Goal: Use online tool/utility

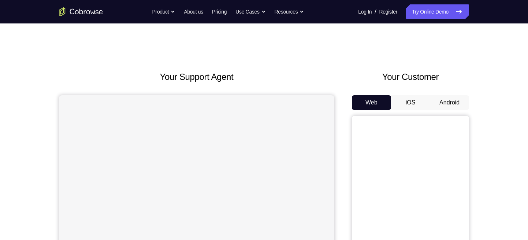
click at [458, 103] on button "Android" at bounding box center [449, 102] width 39 height 15
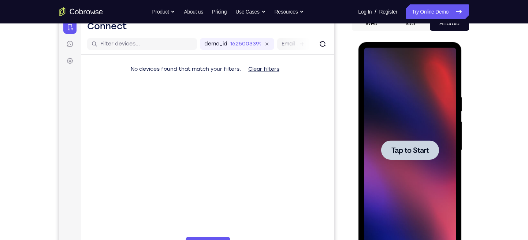
click at [443, 154] on div at bounding box center [410, 150] width 92 height 205
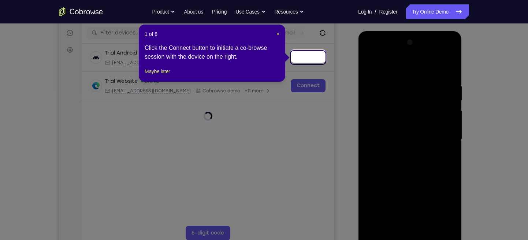
scroll to position [92, 0]
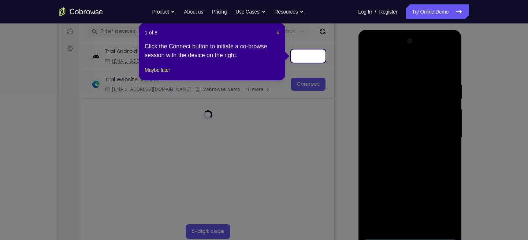
click at [279, 36] on button "×" at bounding box center [278, 32] width 3 height 7
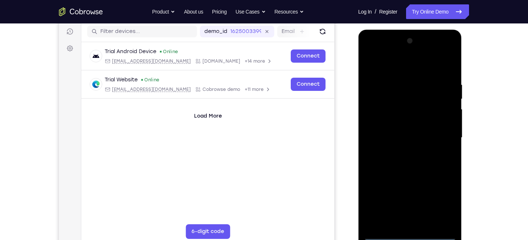
click at [410, 235] on div at bounding box center [410, 137] width 92 height 205
click at [448, 207] on div at bounding box center [410, 137] width 92 height 205
click at [370, 56] on div at bounding box center [410, 137] width 92 height 205
click at [442, 137] on div at bounding box center [410, 137] width 92 height 205
click at [401, 152] on div at bounding box center [410, 137] width 92 height 205
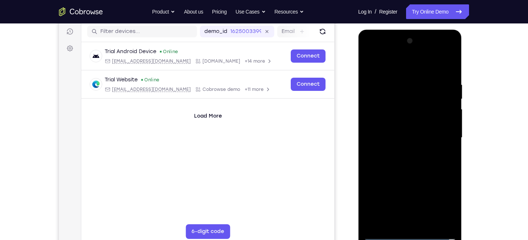
click at [384, 122] on div at bounding box center [410, 137] width 92 height 205
click at [415, 122] on div at bounding box center [410, 137] width 92 height 205
click at [407, 148] on div at bounding box center [410, 137] width 92 height 205
click at [451, 147] on div at bounding box center [410, 137] width 92 height 205
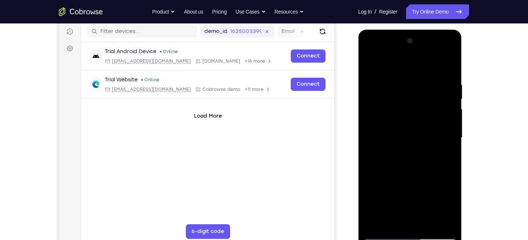
click at [451, 147] on div at bounding box center [410, 137] width 92 height 205
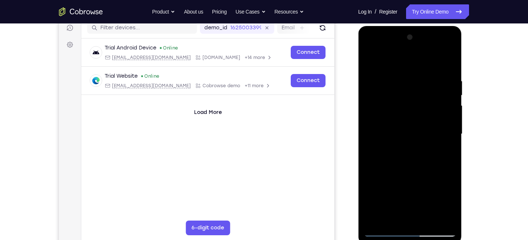
scroll to position [96, 0]
drag, startPoint x: 421, startPoint y: 140, endPoint x: 421, endPoint y: 127, distance: 12.5
click at [421, 127] on div at bounding box center [410, 133] width 92 height 205
click at [453, 122] on div at bounding box center [410, 133] width 92 height 205
click at [449, 117] on div at bounding box center [410, 133] width 92 height 205
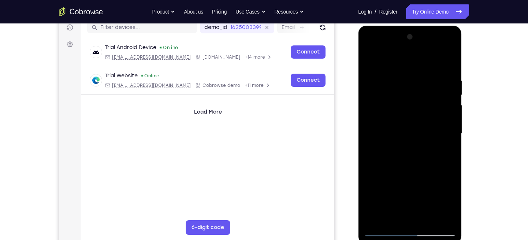
click at [449, 117] on div at bounding box center [410, 133] width 92 height 205
drag, startPoint x: 418, startPoint y: 144, endPoint x: 418, endPoint y: 111, distance: 33.0
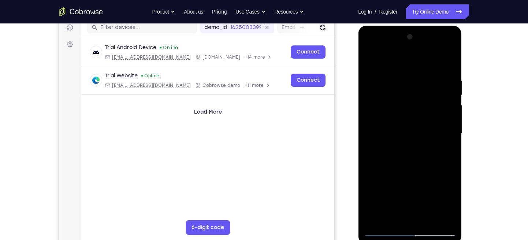
click at [418, 111] on div at bounding box center [410, 133] width 92 height 205
drag, startPoint x: 421, startPoint y: 161, endPoint x: 427, endPoint y: 114, distance: 47.3
click at [427, 114] on div at bounding box center [410, 133] width 92 height 205
click at [428, 218] on div at bounding box center [410, 133] width 92 height 205
click at [398, 173] on div at bounding box center [410, 133] width 92 height 205
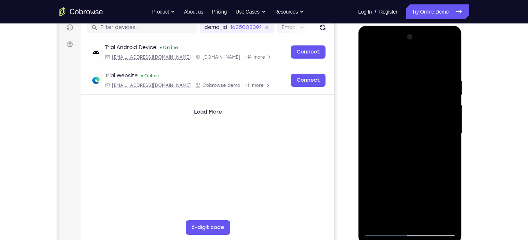
click at [421, 124] on div at bounding box center [410, 133] width 92 height 205
click at [386, 217] on div at bounding box center [410, 133] width 92 height 205
click at [390, 215] on div at bounding box center [410, 133] width 92 height 205
click at [431, 175] on div at bounding box center [410, 133] width 92 height 205
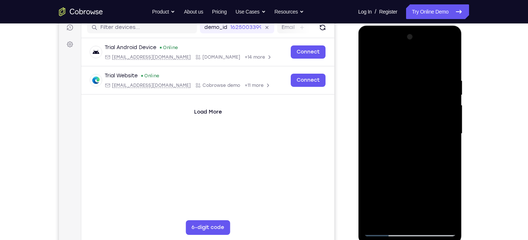
click at [444, 147] on div at bounding box center [410, 133] width 92 height 205
click at [448, 151] on div at bounding box center [410, 133] width 92 height 205
click at [371, 59] on div at bounding box center [410, 133] width 92 height 205
click at [370, 59] on div at bounding box center [410, 133] width 92 height 205
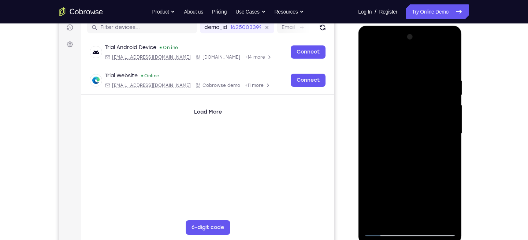
click at [426, 223] on div at bounding box center [410, 133] width 92 height 205
click at [367, 60] on div at bounding box center [410, 133] width 92 height 205
click at [396, 66] on div at bounding box center [410, 133] width 92 height 205
click at [437, 216] on div at bounding box center [410, 133] width 92 height 205
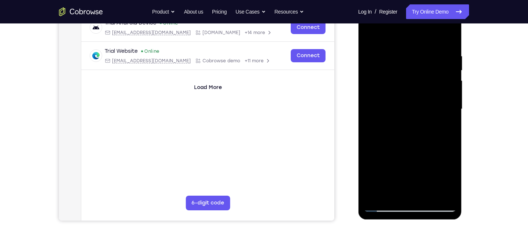
scroll to position [121, 0]
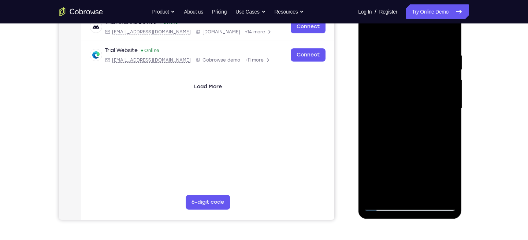
click at [441, 103] on div at bounding box center [410, 108] width 92 height 205
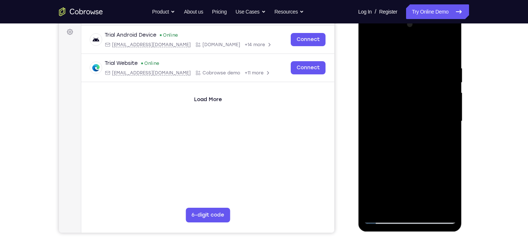
scroll to position [108, 0]
click at [448, 83] on div at bounding box center [410, 121] width 92 height 205
click at [430, 84] on div at bounding box center [410, 121] width 92 height 205
click at [440, 84] on div at bounding box center [410, 121] width 92 height 205
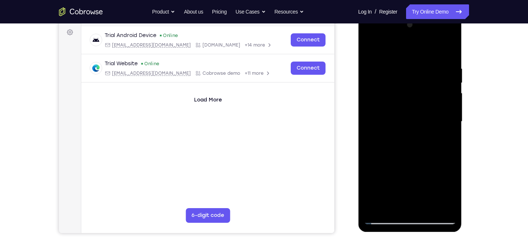
click at [440, 84] on div at bounding box center [410, 121] width 92 height 205
click at [445, 73] on div at bounding box center [410, 121] width 92 height 205
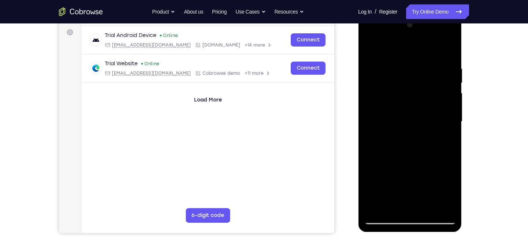
click at [445, 73] on div at bounding box center [410, 121] width 92 height 205
click at [436, 66] on div at bounding box center [410, 121] width 92 height 205
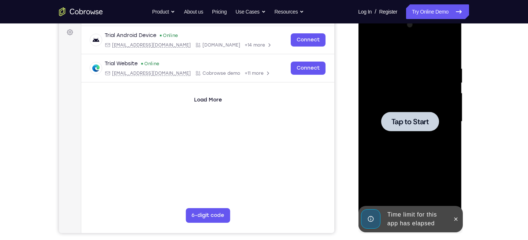
click at [400, 118] on span "Tap to Start" at bounding box center [409, 121] width 37 height 7
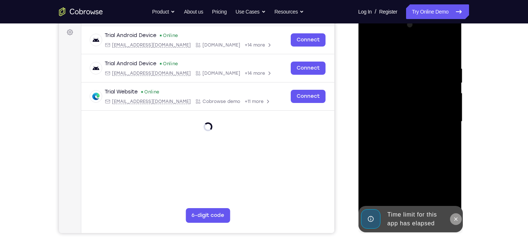
drag, startPoint x: 822, startPoint y: 233, endPoint x: 454, endPoint y: 220, distance: 367.6
click at [454, 220] on icon at bounding box center [456, 219] width 6 height 6
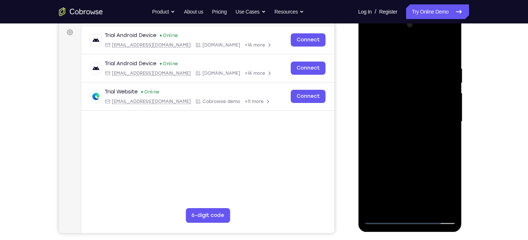
click at [410, 216] on div at bounding box center [410, 121] width 92 height 205
click at [440, 189] on div at bounding box center [410, 121] width 92 height 205
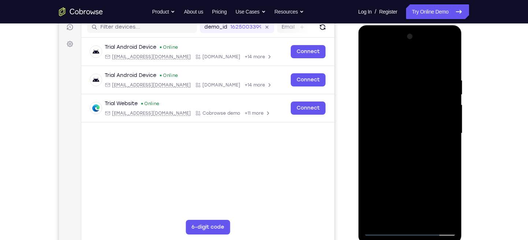
scroll to position [95, 0]
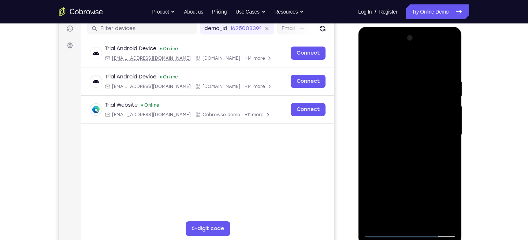
click at [370, 52] on div at bounding box center [410, 134] width 92 height 205
click at [442, 133] on div at bounding box center [410, 134] width 92 height 205
click at [398, 148] on div at bounding box center [410, 134] width 92 height 205
click at [379, 124] on div at bounding box center [410, 134] width 92 height 205
click at [395, 100] on div at bounding box center [410, 134] width 92 height 205
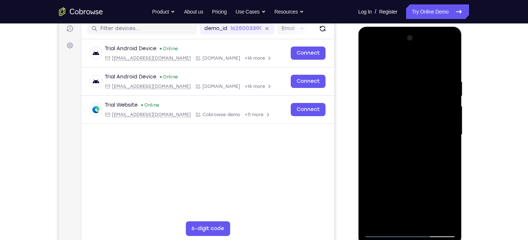
click at [374, 121] on div at bounding box center [410, 134] width 92 height 205
click at [384, 134] on div at bounding box center [410, 134] width 92 height 205
click at [370, 161] on div at bounding box center [410, 134] width 92 height 205
click at [388, 159] on div at bounding box center [410, 134] width 92 height 205
click at [402, 80] on div at bounding box center [410, 134] width 92 height 205
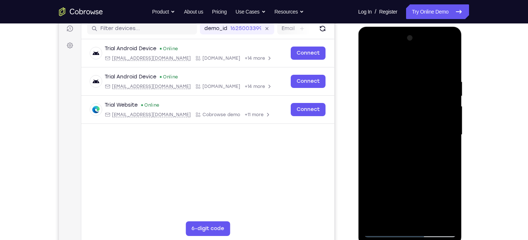
click at [448, 70] on div at bounding box center [410, 134] width 92 height 205
click at [449, 163] on div at bounding box center [410, 134] width 92 height 205
click at [395, 81] on div at bounding box center [410, 134] width 92 height 205
click at [442, 89] on div at bounding box center [410, 134] width 92 height 205
click at [448, 89] on div at bounding box center [410, 134] width 92 height 205
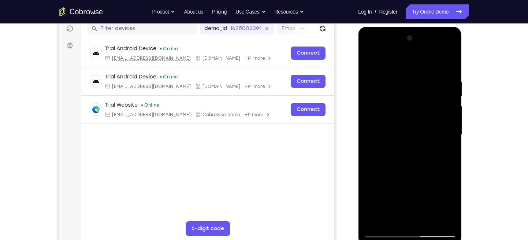
click at [366, 77] on div at bounding box center [410, 134] width 92 height 205
click at [371, 80] on div at bounding box center [410, 134] width 92 height 205
click at [448, 92] on div at bounding box center [410, 134] width 92 height 205
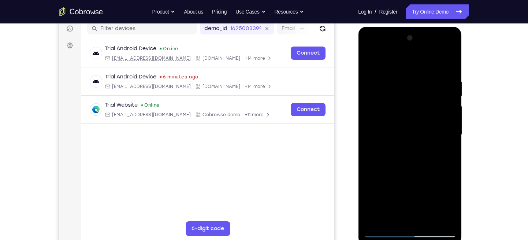
click at [440, 90] on div at bounding box center [410, 134] width 92 height 205
drag, startPoint x: 403, startPoint y: 100, endPoint x: 383, endPoint y: 115, distance: 24.8
click at [383, 115] on div at bounding box center [410, 134] width 92 height 205
click at [446, 90] on div at bounding box center [410, 134] width 92 height 205
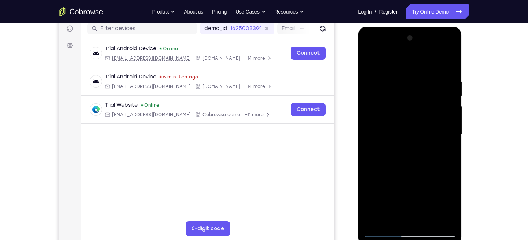
click at [386, 215] on div at bounding box center [410, 134] width 92 height 205
click at [393, 222] on div at bounding box center [410, 134] width 92 height 205
click at [430, 187] on div at bounding box center [410, 134] width 92 height 205
click at [414, 130] on div at bounding box center [410, 134] width 92 height 205
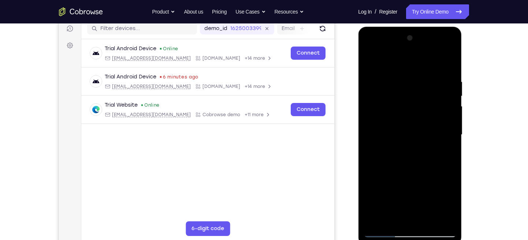
click at [424, 217] on div at bounding box center [410, 134] width 92 height 205
click at [410, 131] on div at bounding box center [410, 134] width 92 height 205
click at [427, 218] on div at bounding box center [410, 134] width 92 height 205
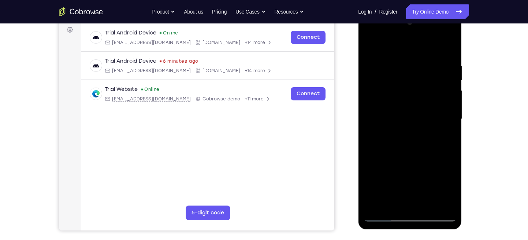
scroll to position [112, 0]
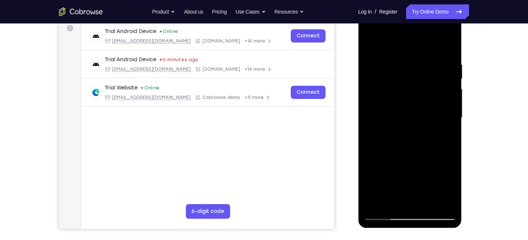
click at [426, 123] on div at bounding box center [410, 117] width 92 height 205
click at [411, 115] on div at bounding box center [410, 117] width 92 height 205
click at [427, 201] on div at bounding box center [410, 117] width 92 height 205
click at [443, 198] on div at bounding box center [410, 117] width 92 height 205
click at [448, 130] on div at bounding box center [410, 117] width 92 height 205
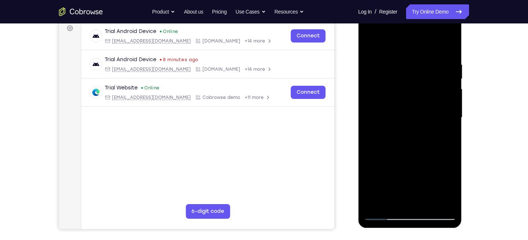
click at [448, 130] on div at bounding box center [410, 117] width 92 height 205
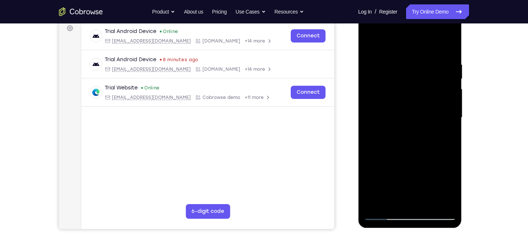
click at [448, 130] on div at bounding box center [410, 117] width 92 height 205
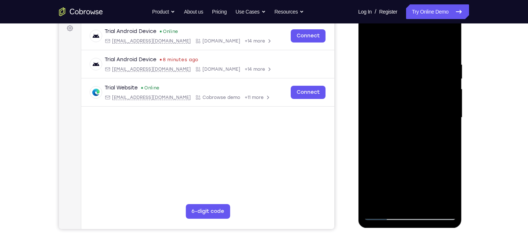
click at [448, 130] on div at bounding box center [410, 117] width 92 height 205
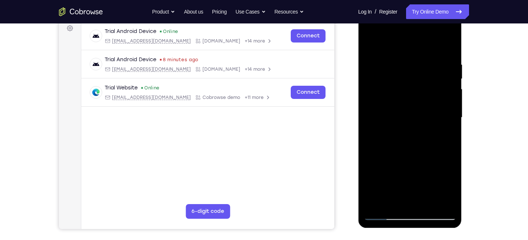
click at [448, 130] on div at bounding box center [410, 117] width 92 height 205
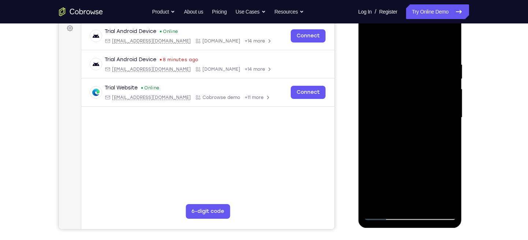
click at [448, 130] on div at bounding box center [410, 117] width 92 height 205
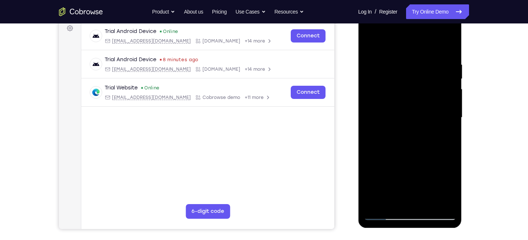
click at [448, 130] on div at bounding box center [410, 117] width 92 height 205
drag, startPoint x: 418, startPoint y: 88, endPoint x: 422, endPoint y: 94, distance: 7.4
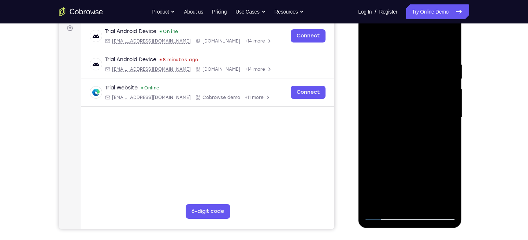
click at [422, 94] on div at bounding box center [410, 117] width 92 height 205
drag, startPoint x: 422, startPoint y: 94, endPoint x: 441, endPoint y: 93, distance: 18.7
click at [441, 93] on div at bounding box center [410, 117] width 92 height 205
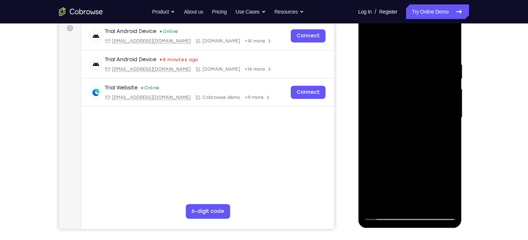
click at [441, 93] on div at bounding box center [410, 117] width 92 height 205
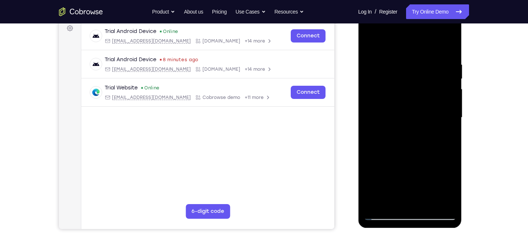
click at [439, 99] on div at bounding box center [410, 117] width 92 height 205
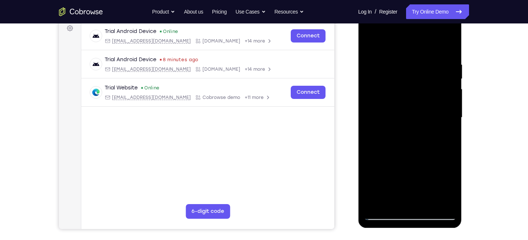
click at [439, 99] on div at bounding box center [410, 117] width 92 height 205
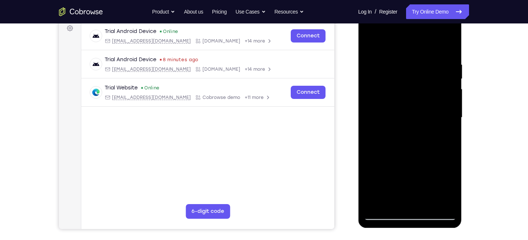
click at [439, 99] on div at bounding box center [410, 117] width 92 height 205
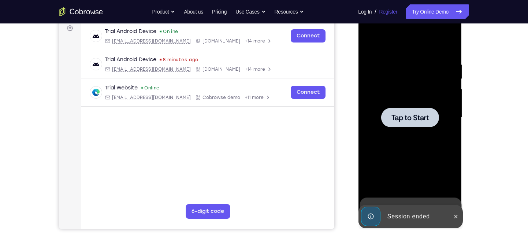
drag, startPoint x: 81, startPoint y: 90, endPoint x: 386, endPoint y: 14, distance: 315.1
click at [471, 85] on div "Your Support Agent Your Customer Web iOS Android Next Steps We’d be happy to gi…" at bounding box center [264, 153] width 469 height 483
